Goal: Information Seeking & Learning: Learn about a topic

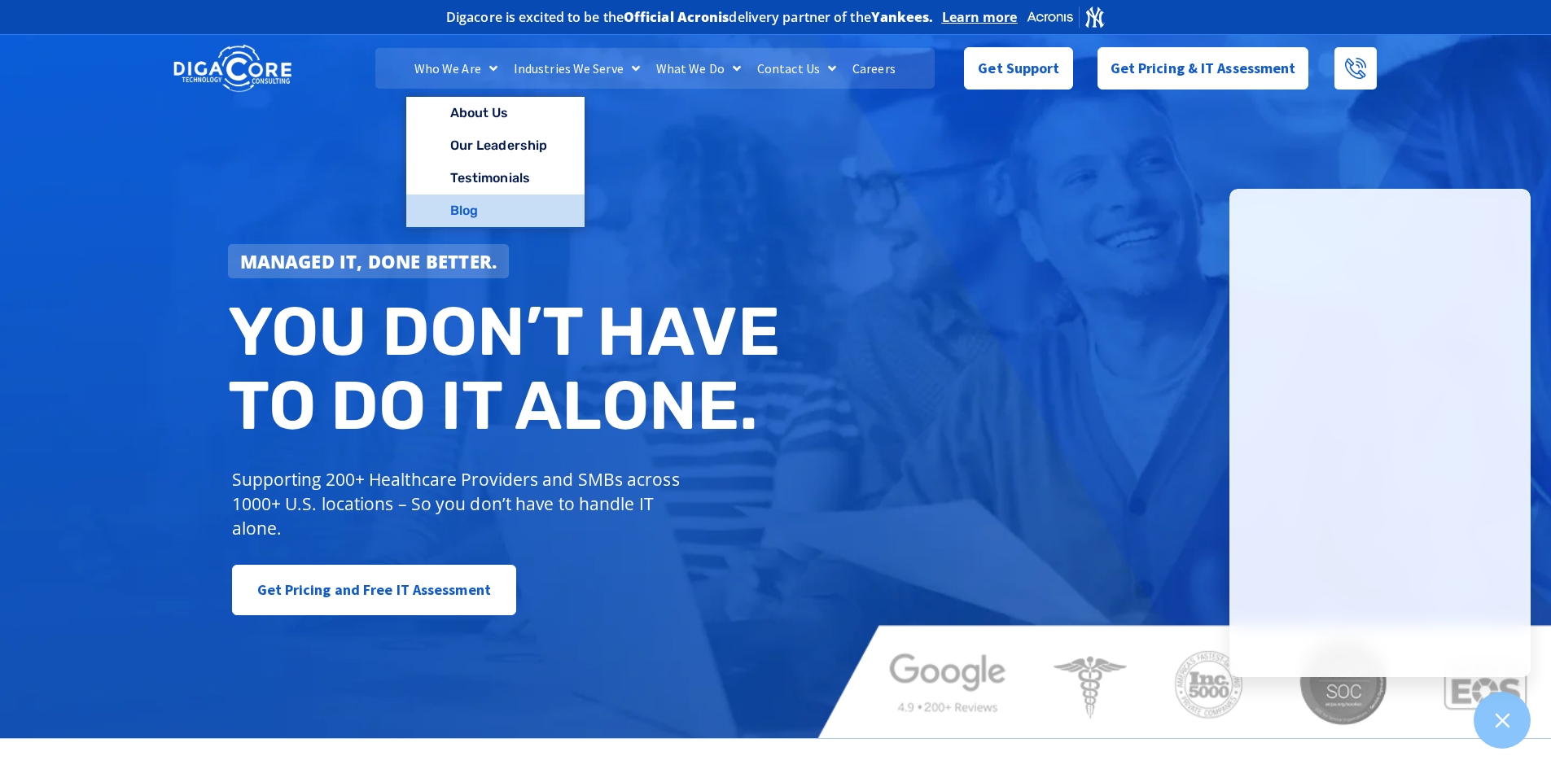
click at [471, 212] on link "Blog" at bounding box center [495, 211] width 178 height 33
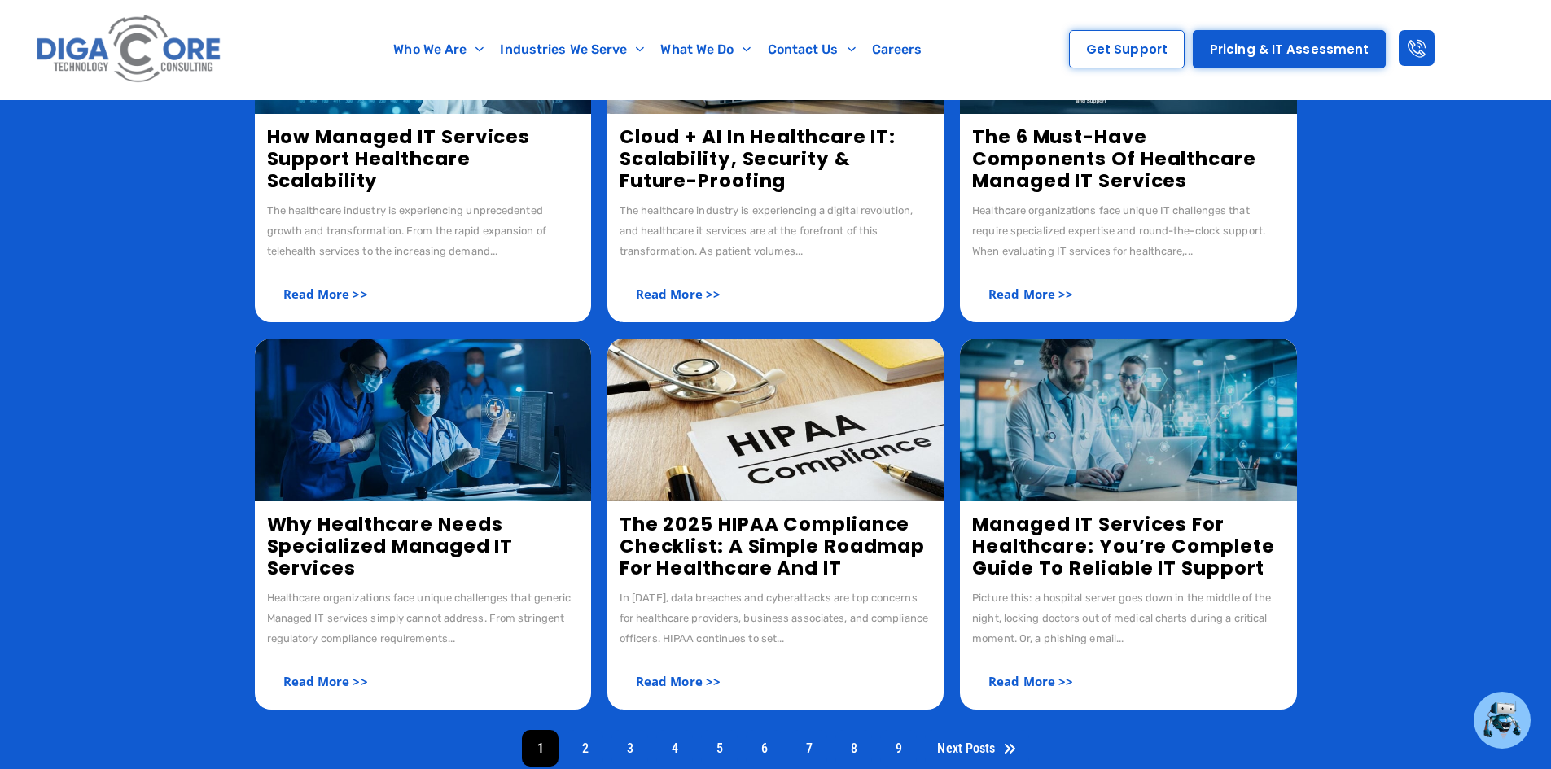
scroll to position [488, 0]
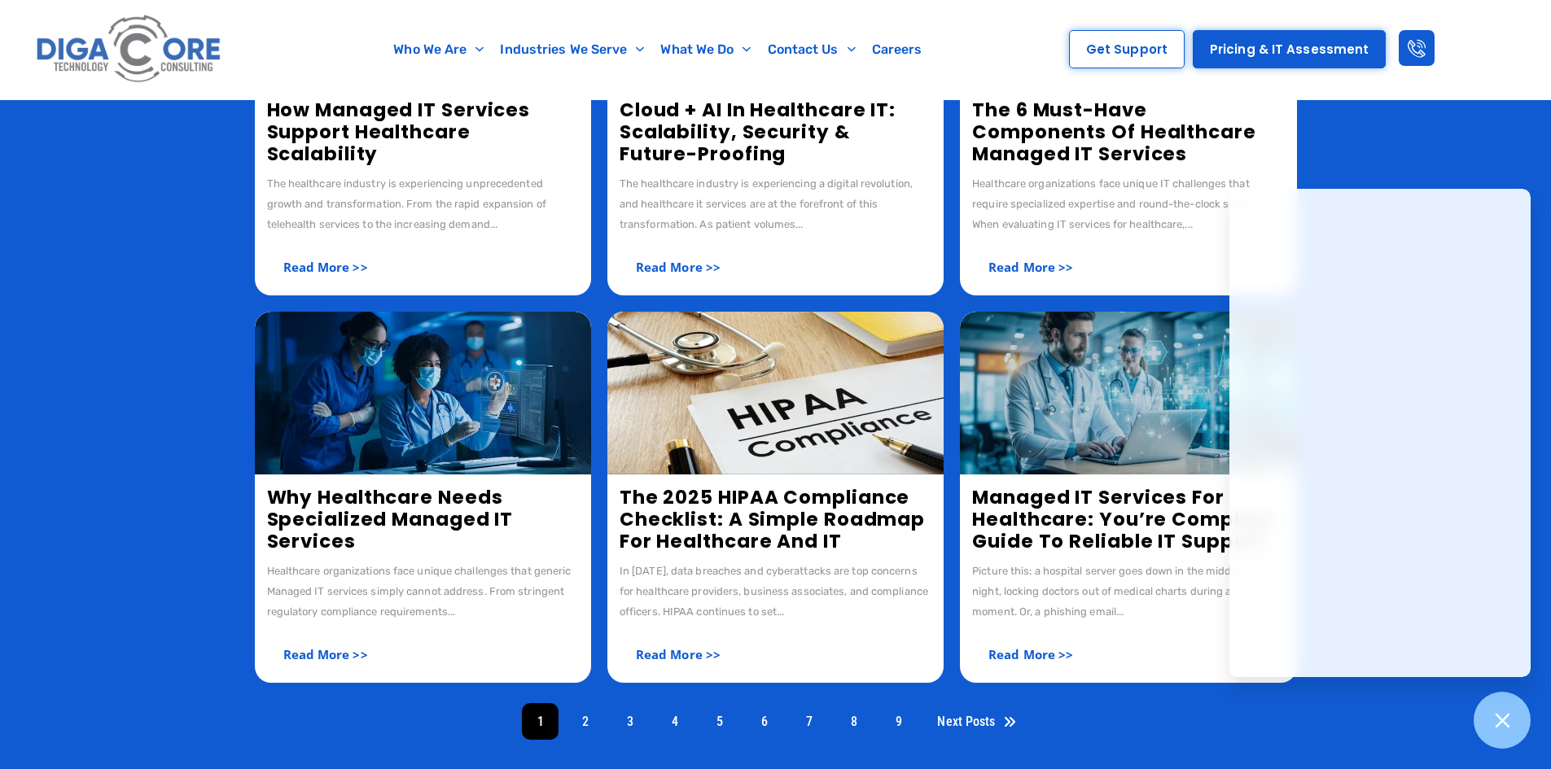
click at [422, 420] on img at bounding box center [423, 393] width 336 height 163
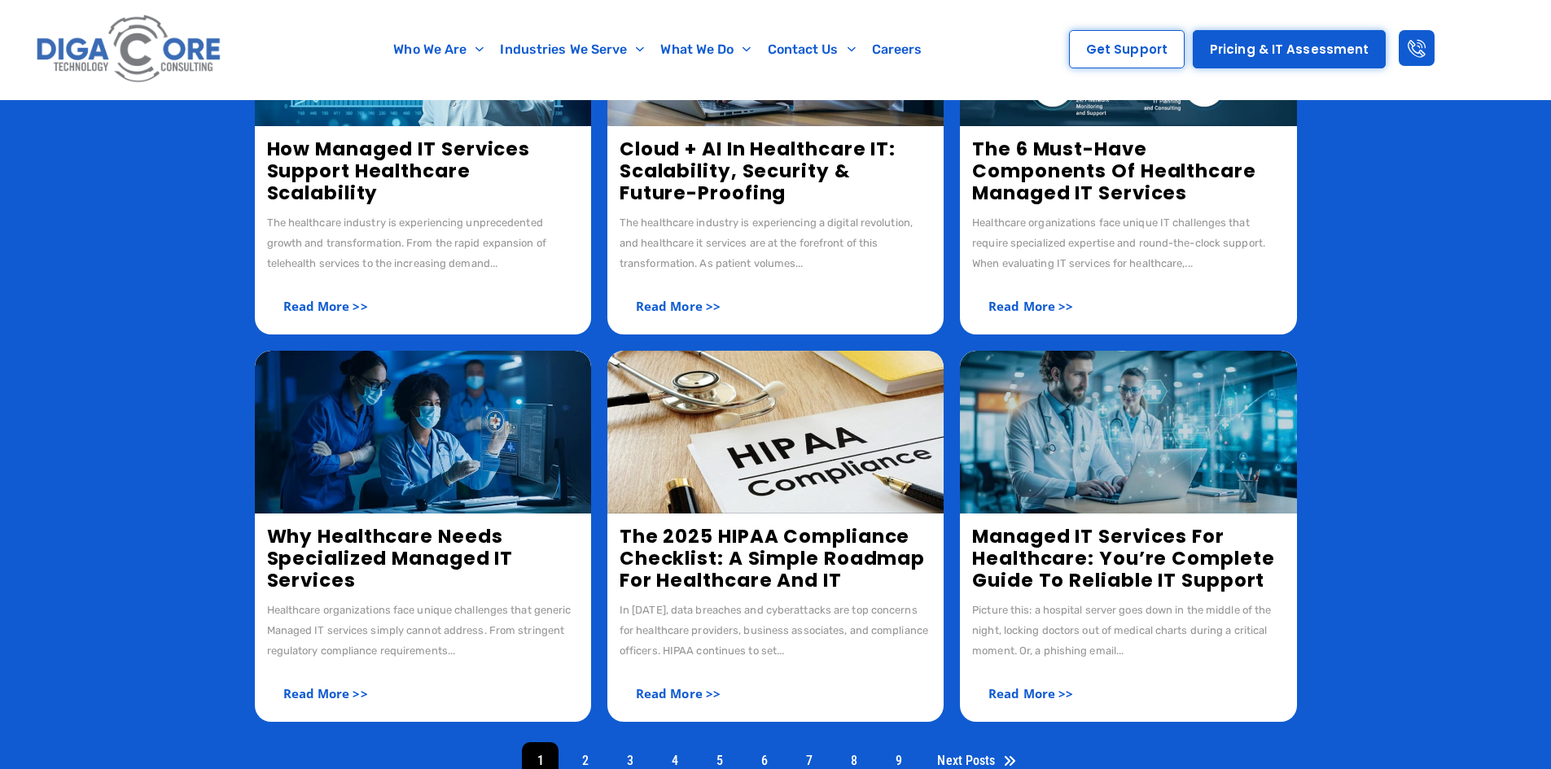
scroll to position [407, 0]
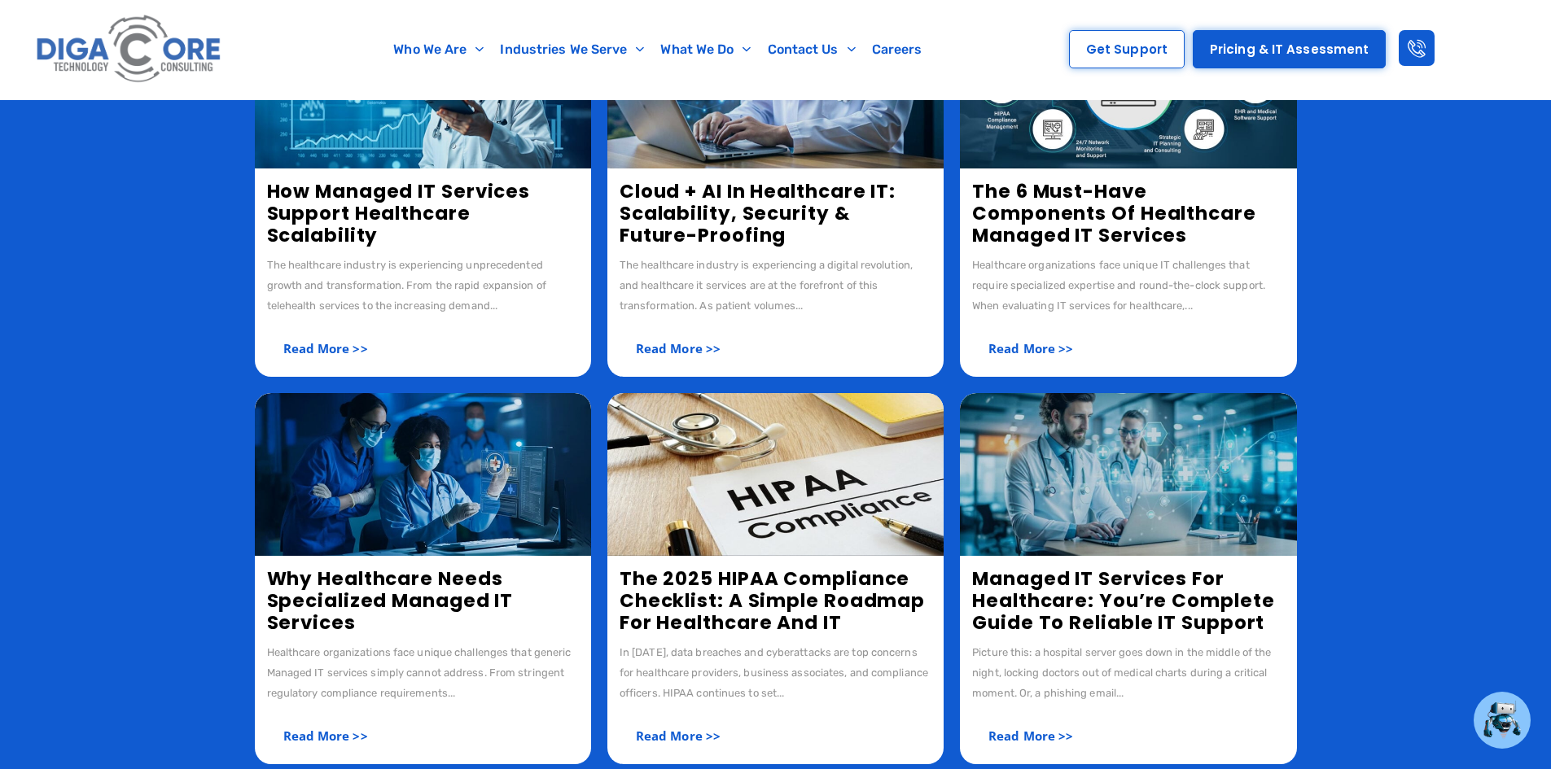
drag, startPoint x: 450, startPoint y: 382, endPoint x: 468, endPoint y: 431, distance: 52.8
